Goal: Navigation & Orientation: Find specific page/section

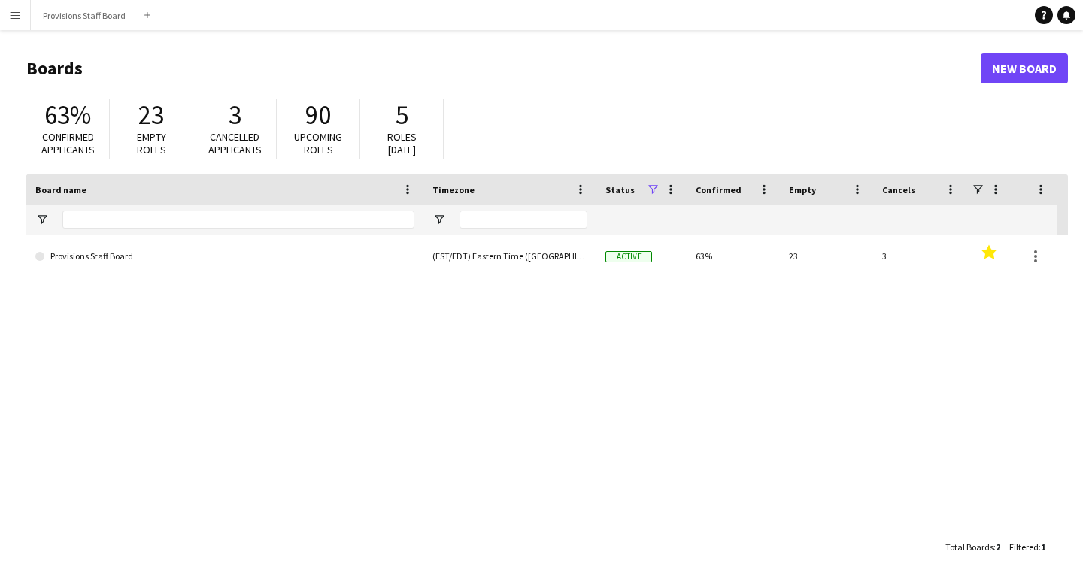
click at [20, 20] on app-icon "Menu" at bounding box center [15, 15] width 12 height 12
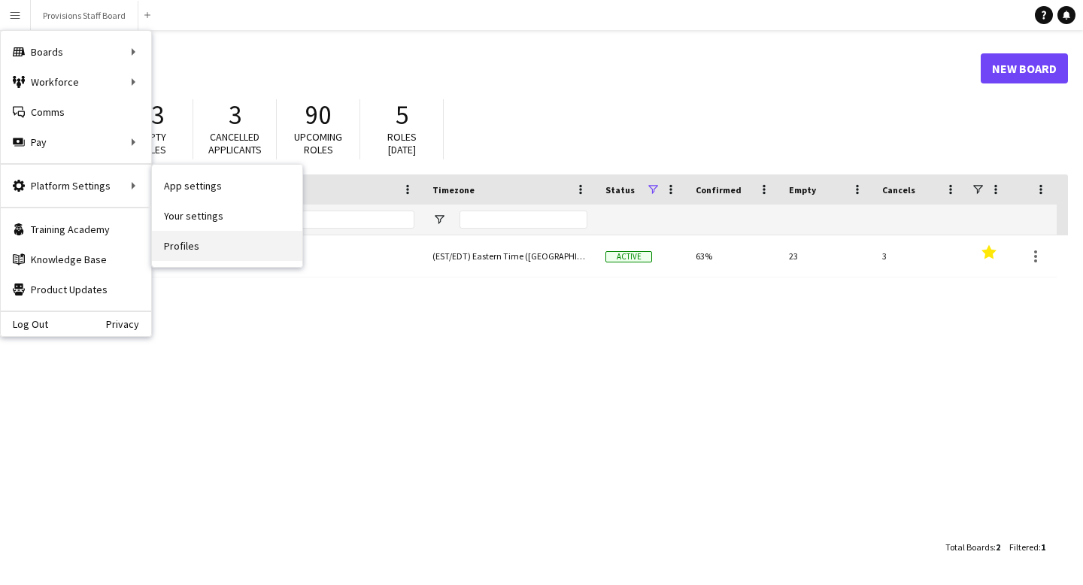
click at [173, 240] on link "Profiles" at bounding box center [227, 246] width 150 height 30
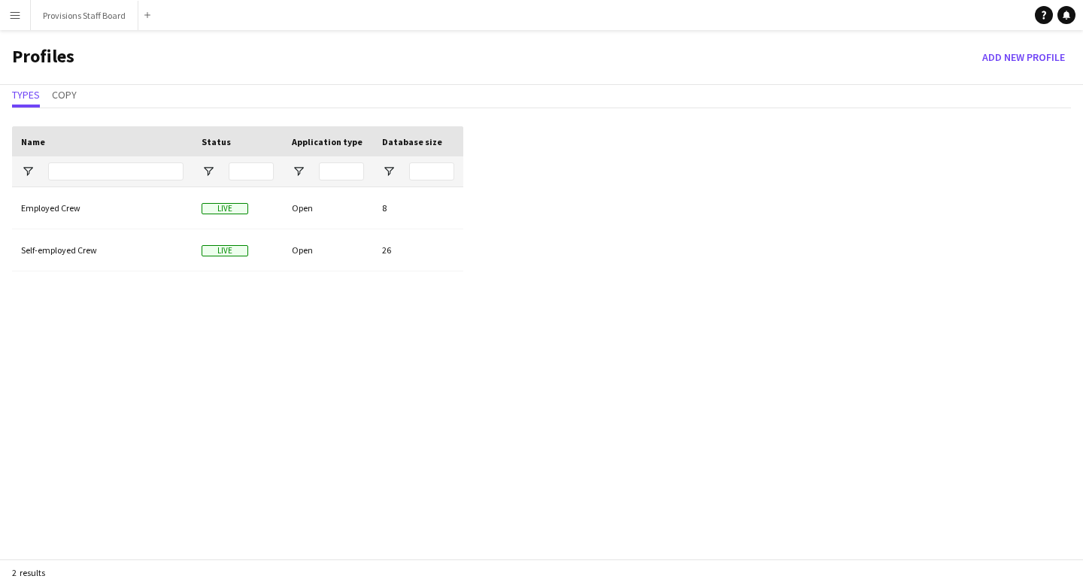
click at [14, 17] on app-icon "Menu" at bounding box center [15, 15] width 12 height 12
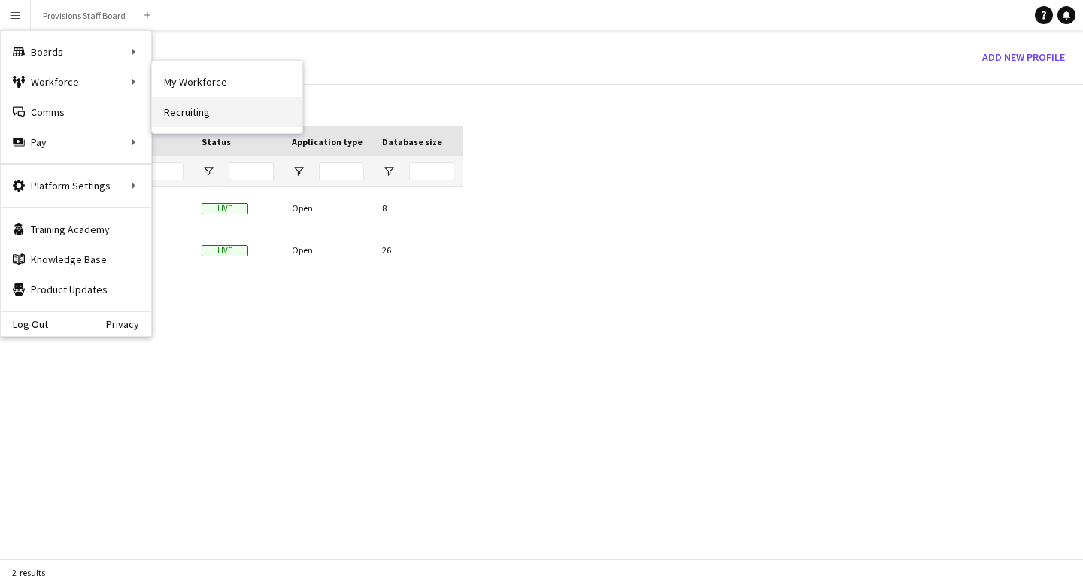
click at [223, 117] on link "Recruiting" at bounding box center [227, 112] width 150 height 30
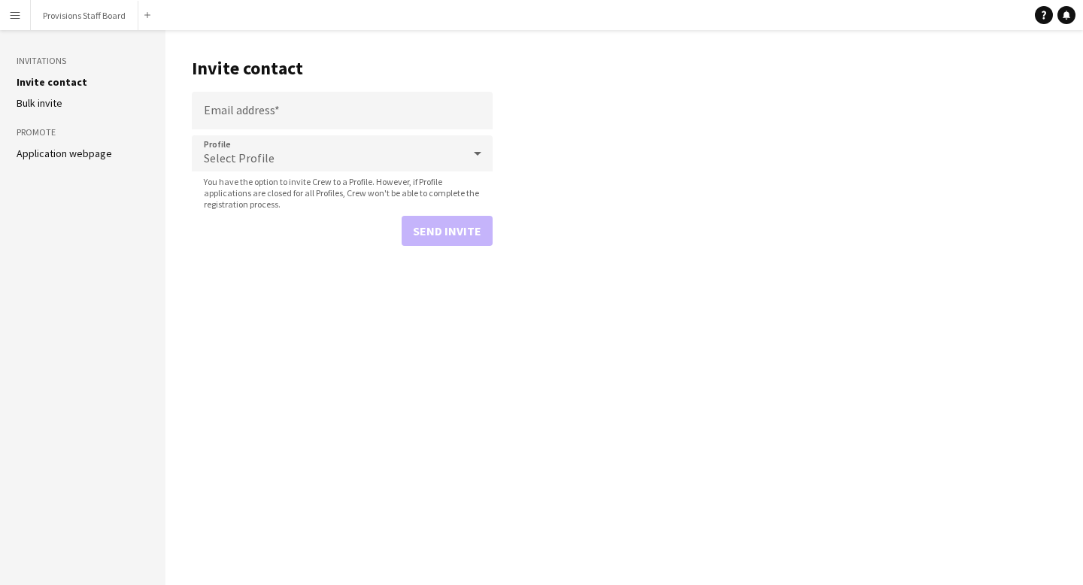
click at [13, 17] on app-icon "Menu" at bounding box center [15, 15] width 12 height 12
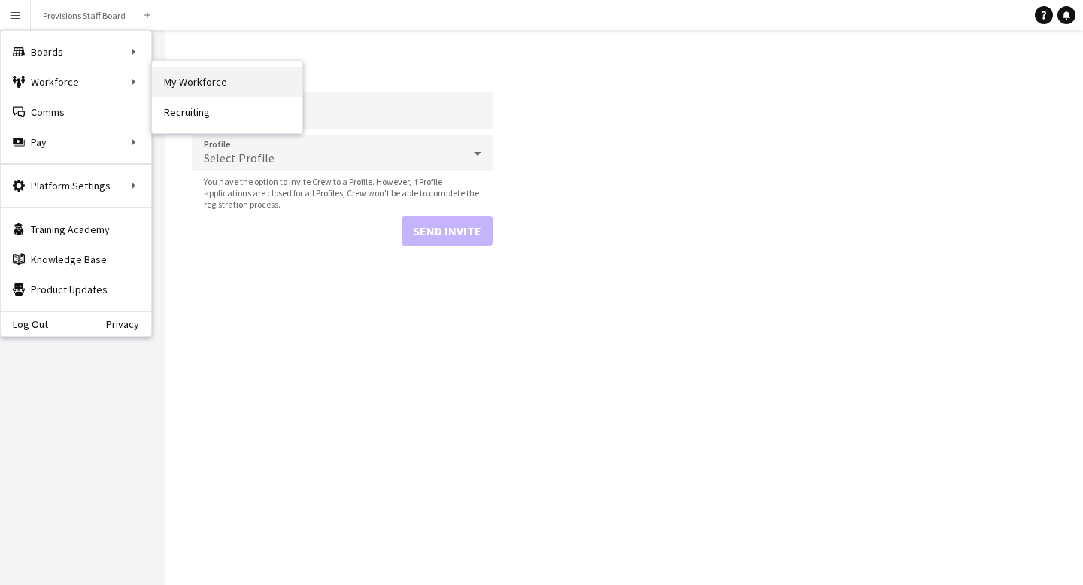
click at [218, 90] on link "My Workforce" at bounding box center [227, 82] width 150 height 30
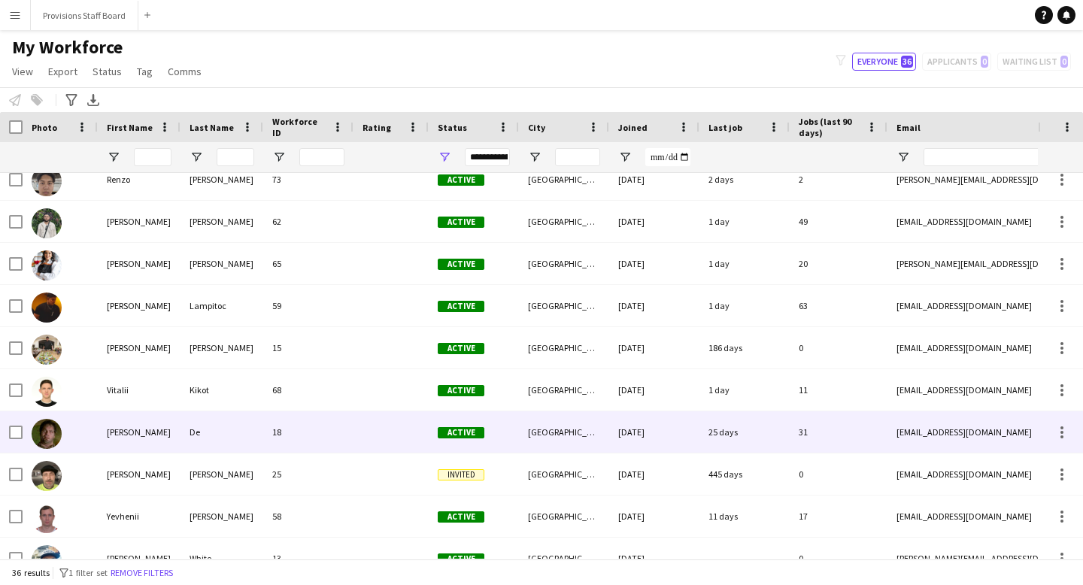
click at [119, 431] on div "[PERSON_NAME]" at bounding box center [139, 431] width 83 height 41
